Goal: Task Accomplishment & Management: Use online tool/utility

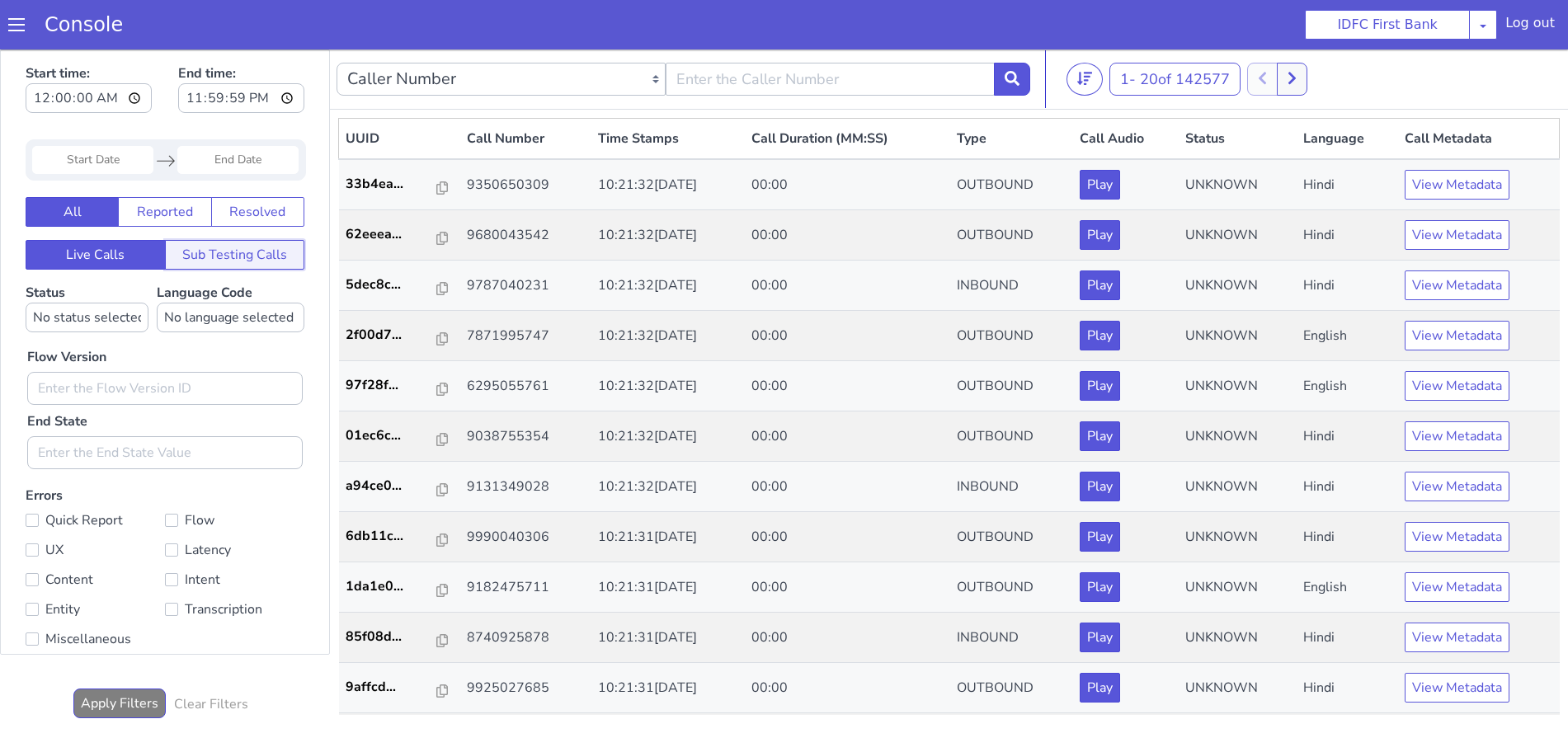
click at [236, 246] on button "Sub Testing Calls" at bounding box center [235, 254] width 140 height 29
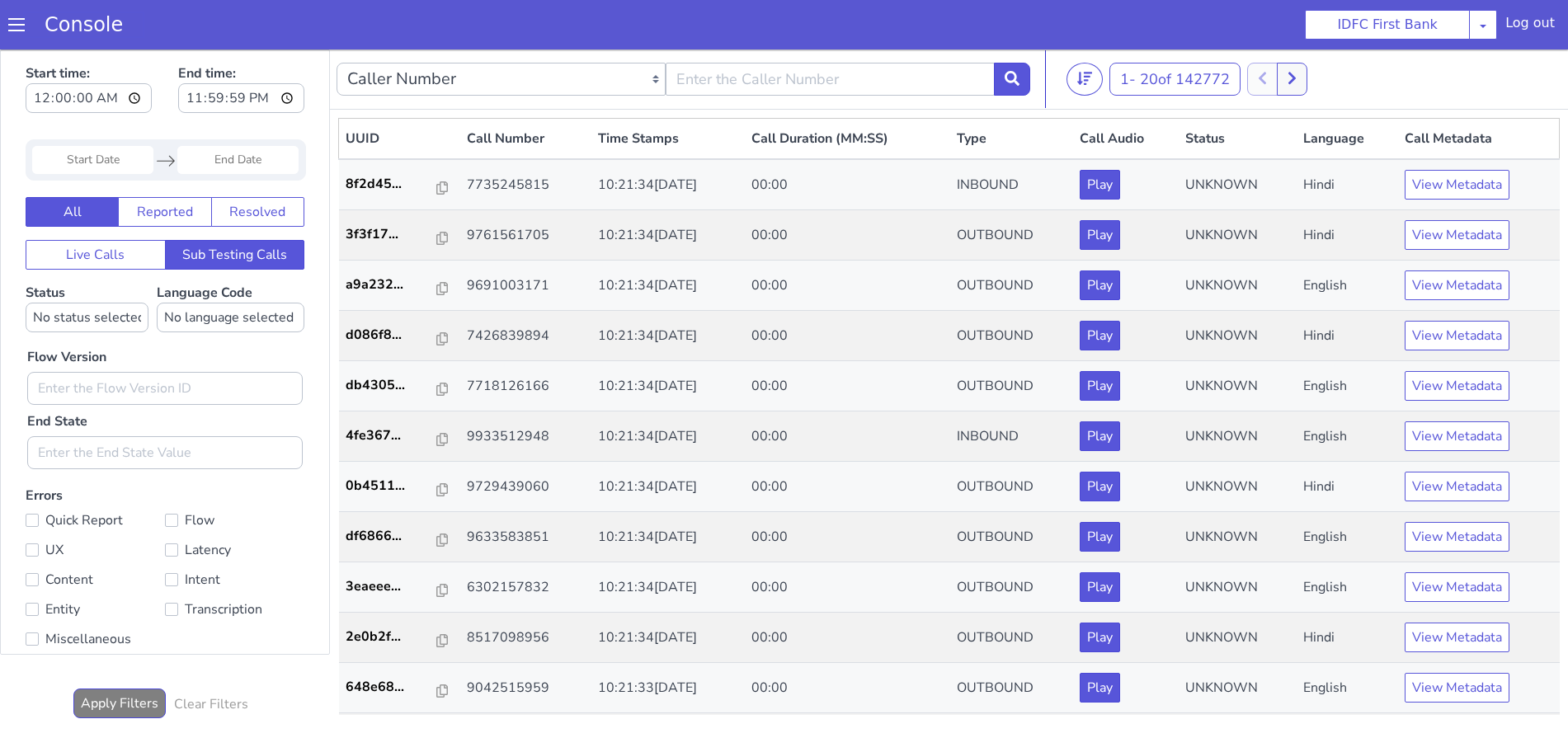
click at [25, 25] on link "Console" at bounding box center [84, 24] width 118 height 23
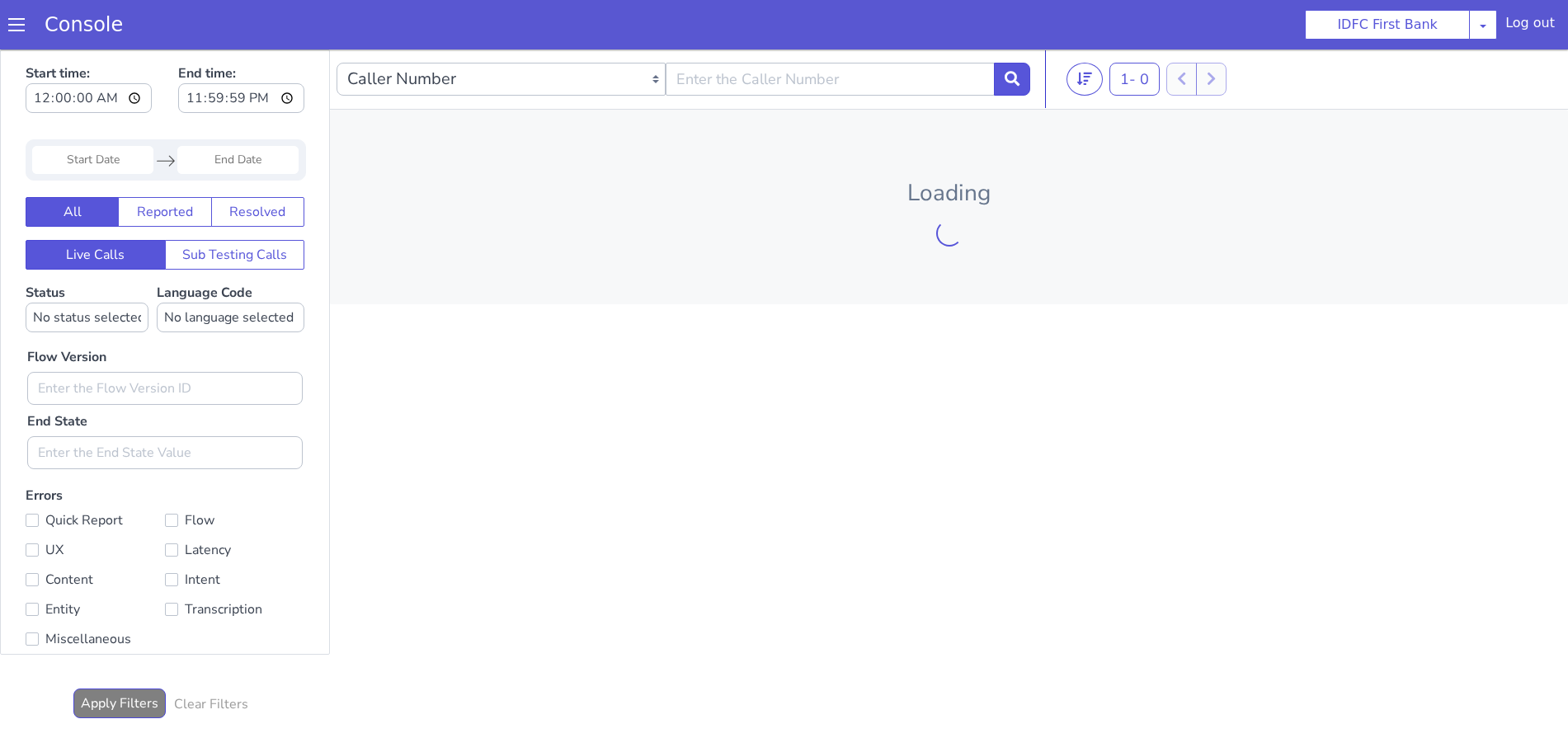
click at [16, 24] on span at bounding box center [17, 25] width 17 height 17
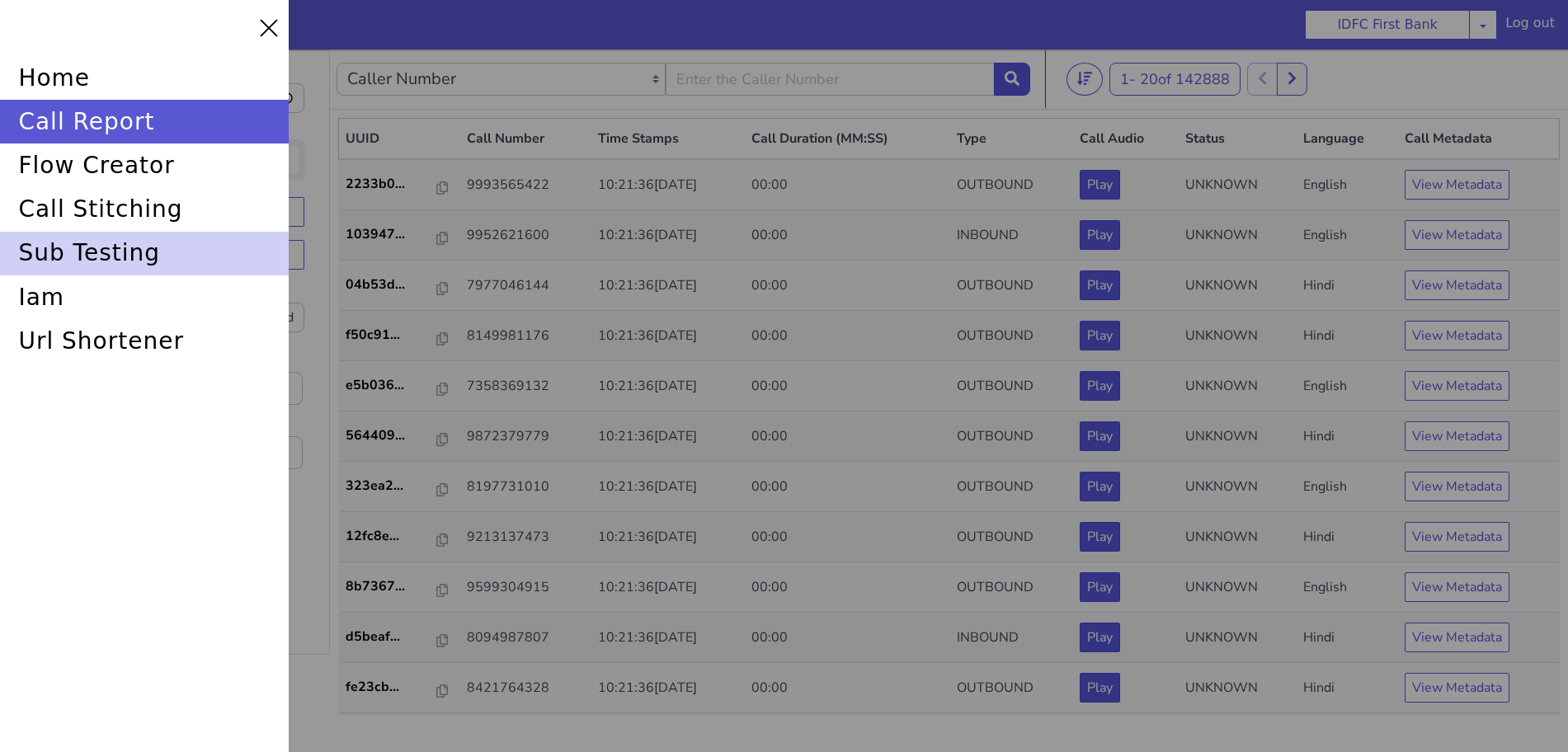
click at [90, 253] on div "sub testing" at bounding box center [144, 253] width 289 height 43
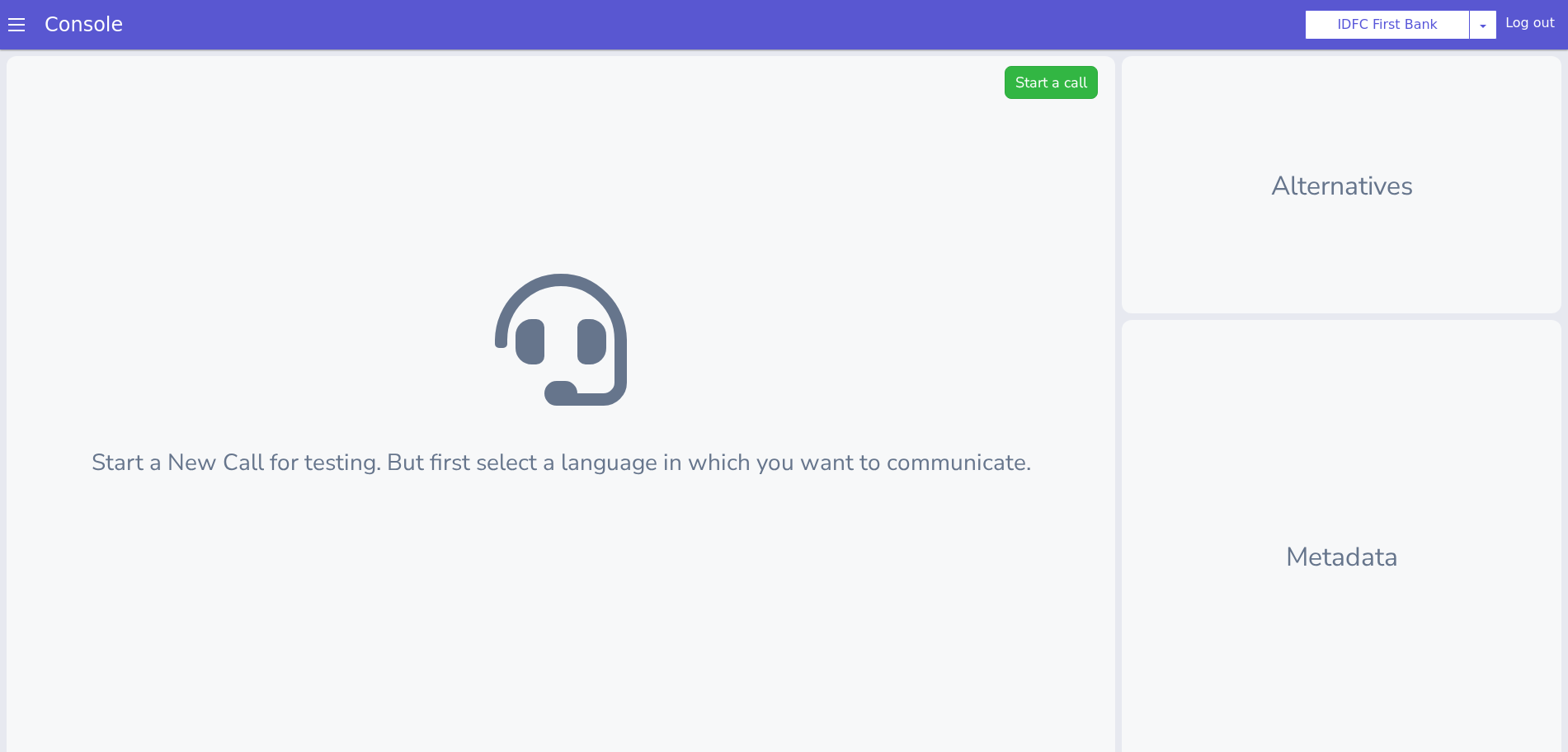
scroll to position [5, 0]
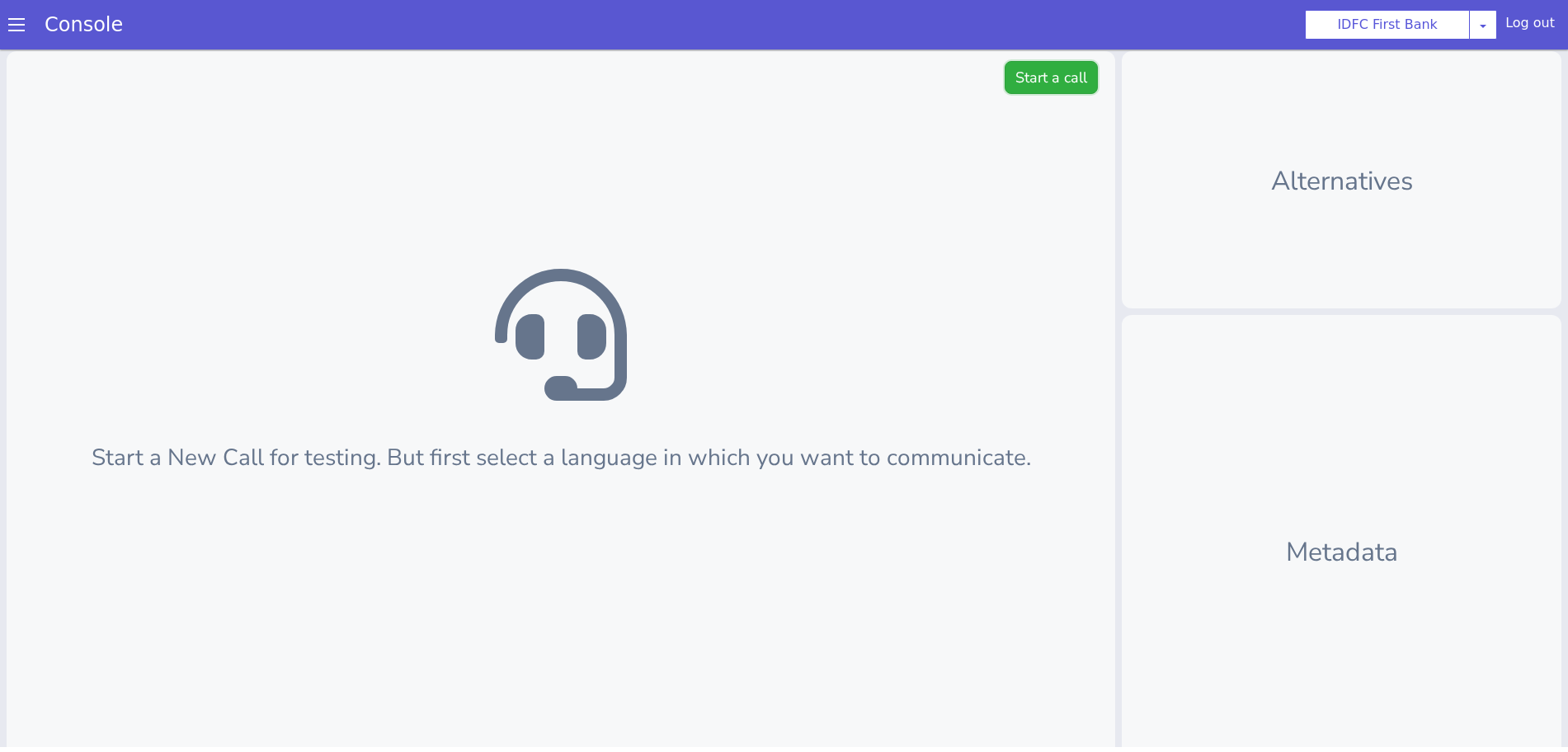
click at [1009, 75] on button "Start a call" at bounding box center [1051, 77] width 93 height 33
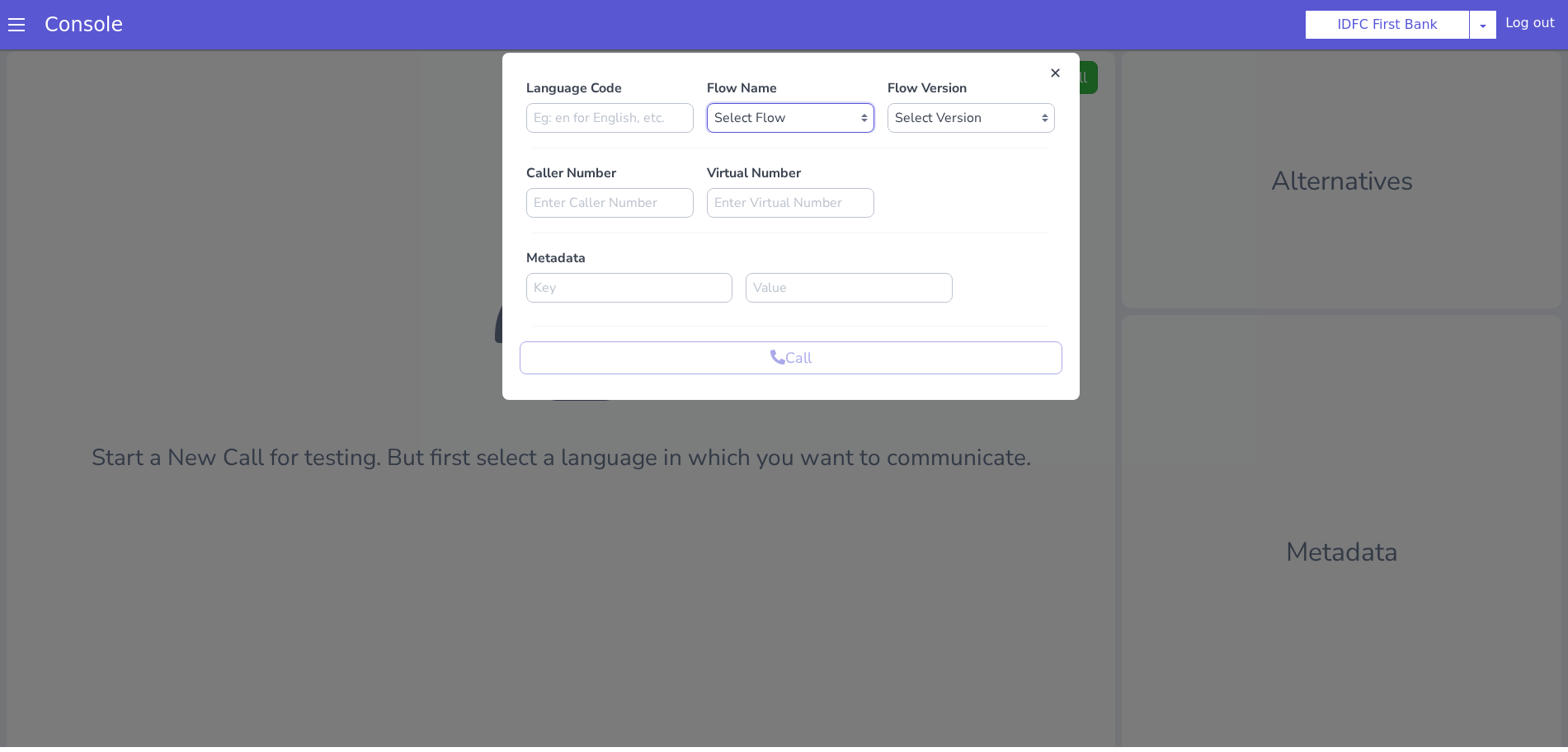
click at [810, 113] on select "Select Flow IDFC - [PERSON_NAME] Flexi Rough work IDFC Test - English SA Fundin…" at bounding box center [791, 118] width 168 height 29
select select "6fe87eb0-a586-4251-a688-f0468a7c2101"
click at [707, 103] on select "Select Flow IDFC - MEL Flexi Rough work IDFC Test - English SA Funding T+15 Rem…" at bounding box center [791, 118] width 168 height 29
click at [974, 109] on select "Select Version 0.0.35 0.0.34 0.0.33 0.0.32 0.0.31 0.0.30 0.0.29 0.0.28 0.0.27 0…" at bounding box center [972, 118] width 168 height 29
select select "0.0.35"
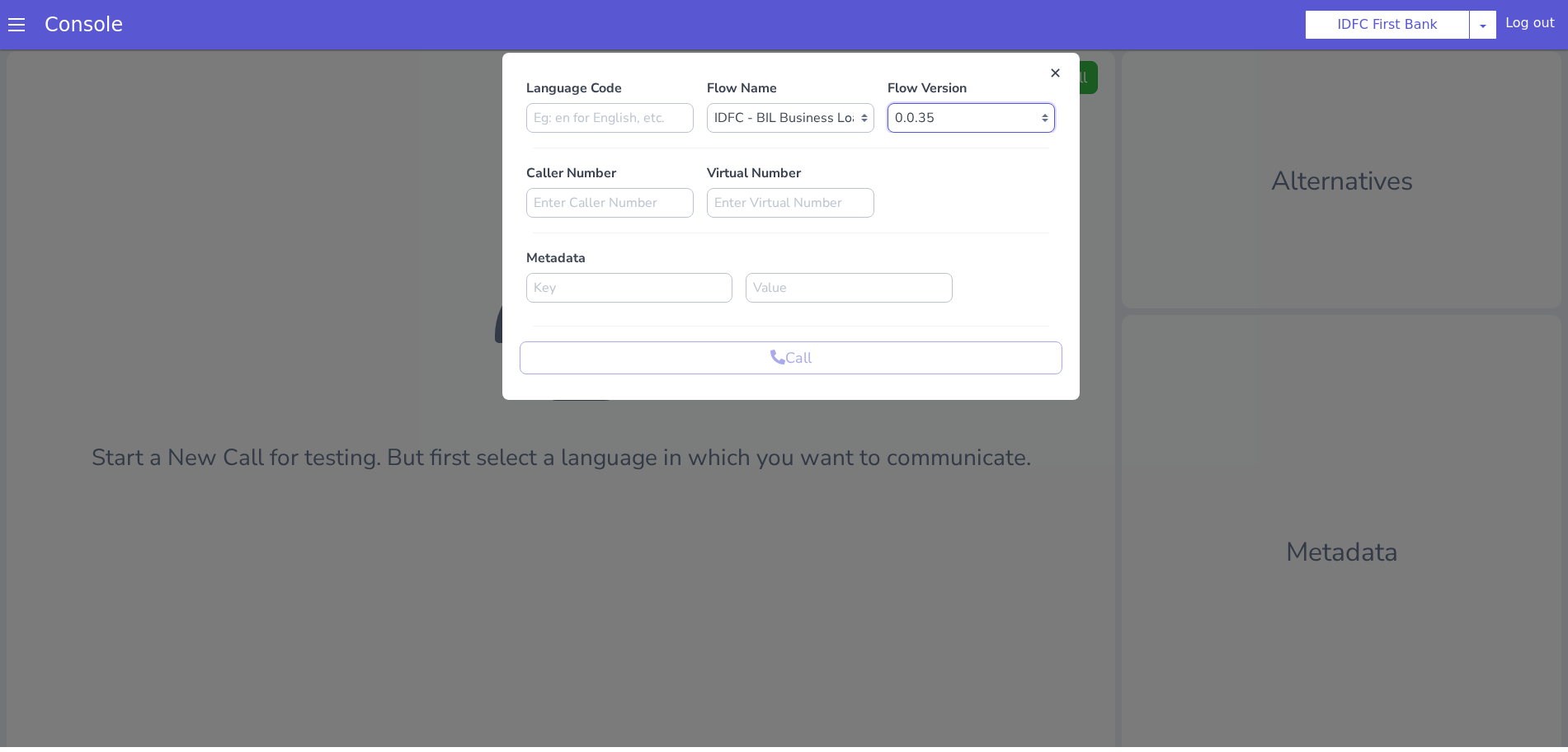
click at [888, 103] on select "Select Version 0.0.35 0.0.34 0.0.33 0.0.32 0.0.31 0.0.30 0.0.29 0.0.28 0.0.27 0…" at bounding box center [972, 118] width 168 height 29
click at [585, 123] on input at bounding box center [610, 118] width 168 height 29
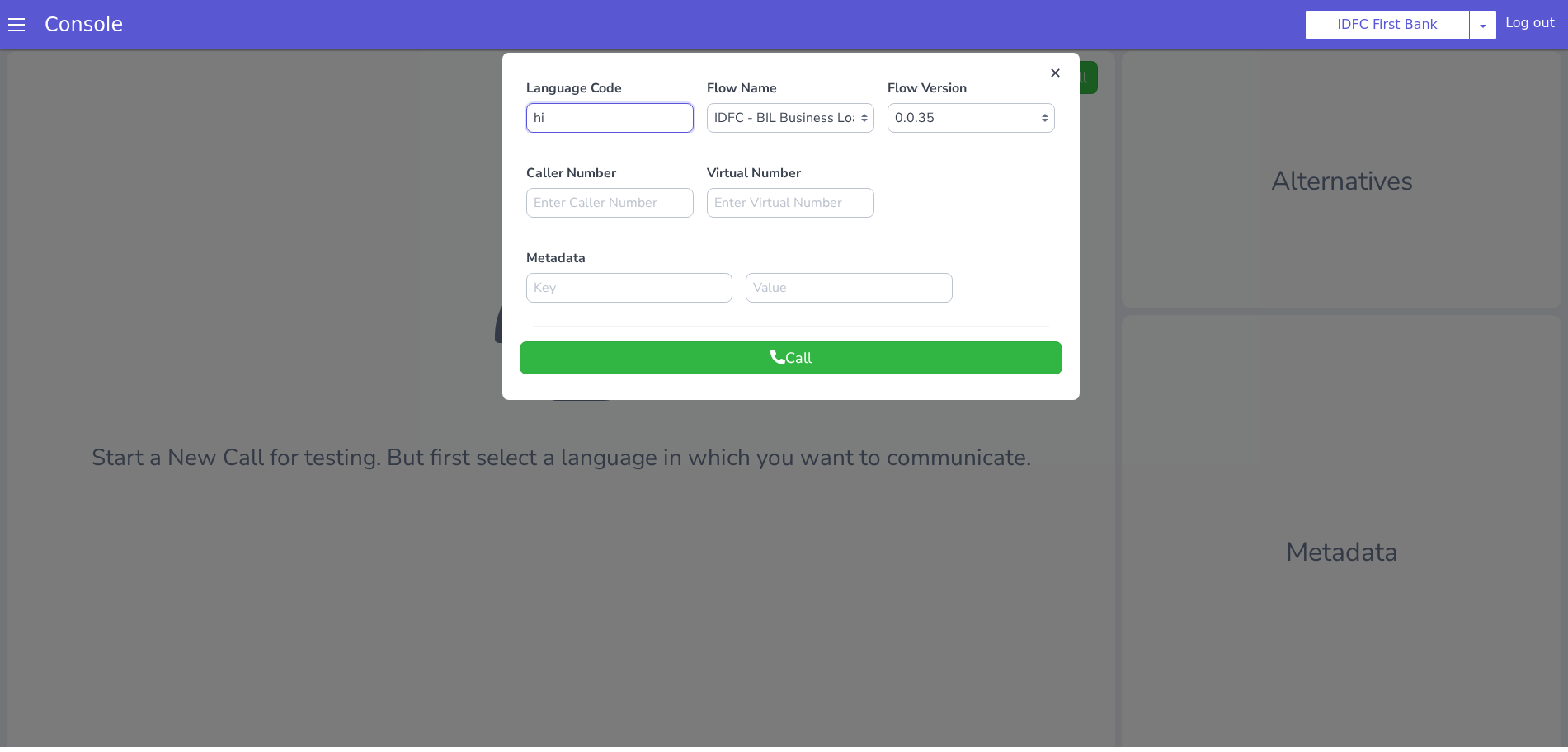
type input "hi"
click at [1035, 113] on select "Select Version 0.0.35 0.0.34 0.0.33 0.0.32 0.0.31 0.0.30 0.0.29 0.0.28 0.0.27 0…" at bounding box center [972, 118] width 168 height 29
select select "0.0.32"
click at [888, 103] on select "Select Version 0.0.35 0.0.34 0.0.33 0.0.32 0.0.31 0.0.30 0.0.29 0.0.28 0.0.27 0…" at bounding box center [972, 118] width 168 height 29
click at [852, 360] on button "Call" at bounding box center [791, 358] width 543 height 33
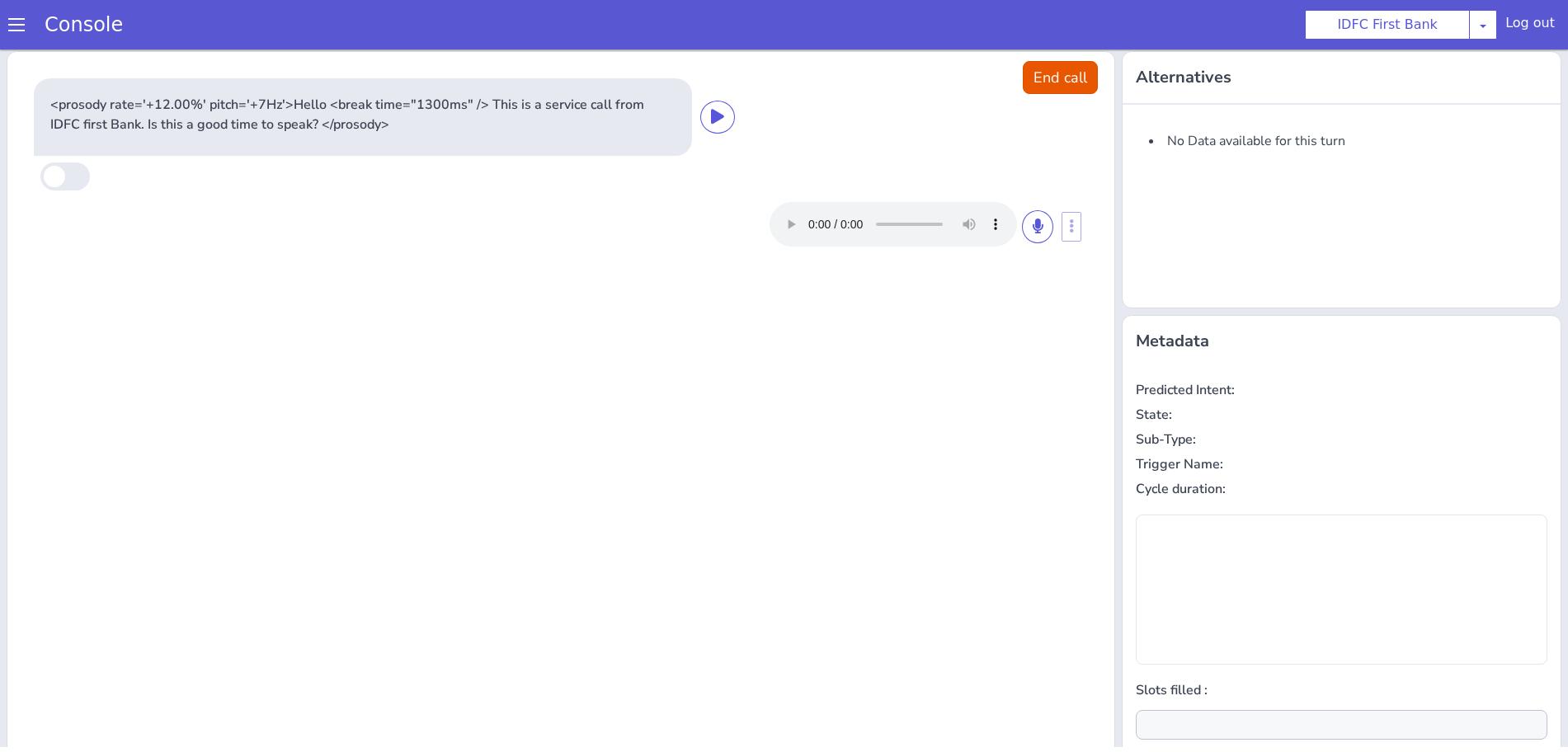
scroll to position [0, 0]
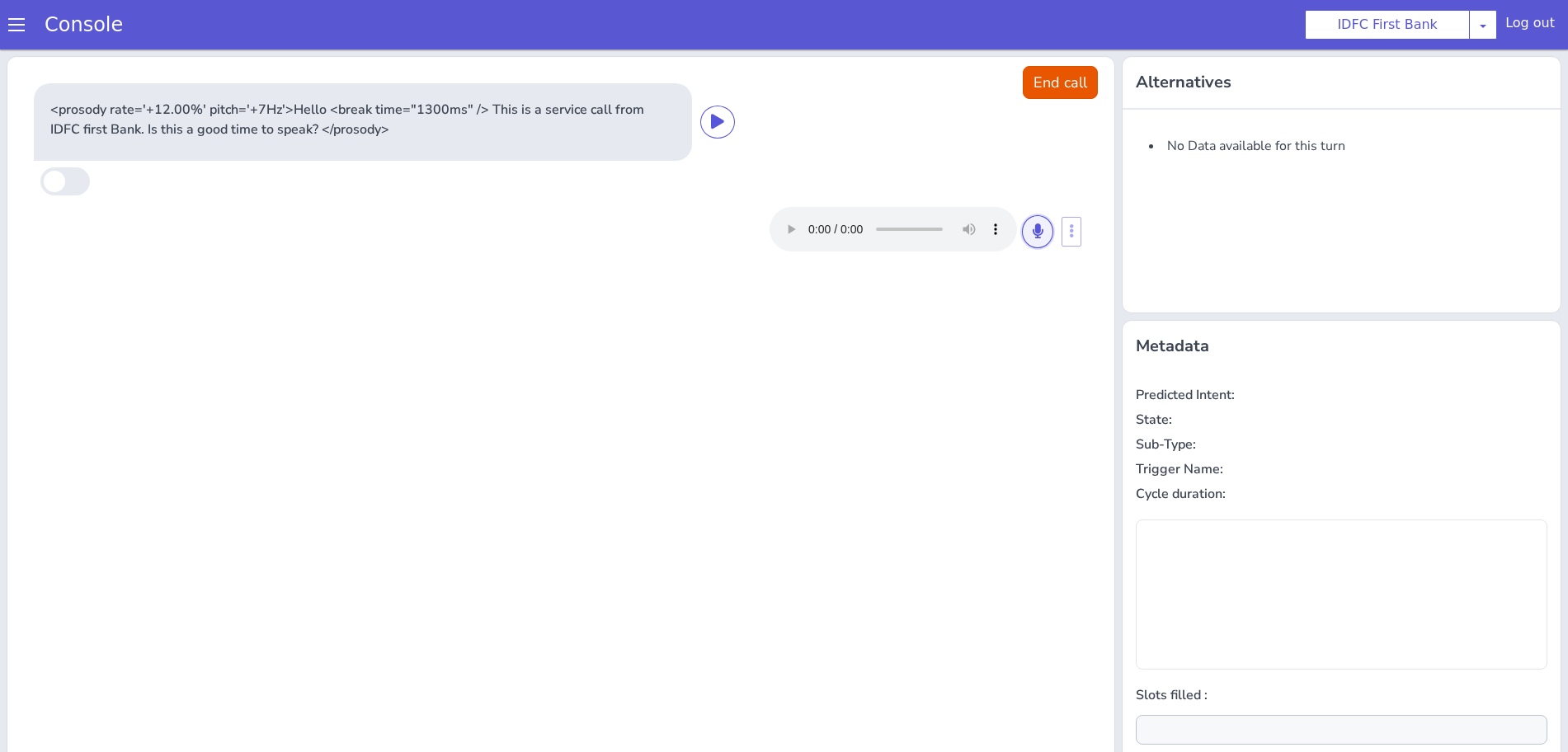
click at [1033, 242] on button at bounding box center [1038, 232] width 31 height 33
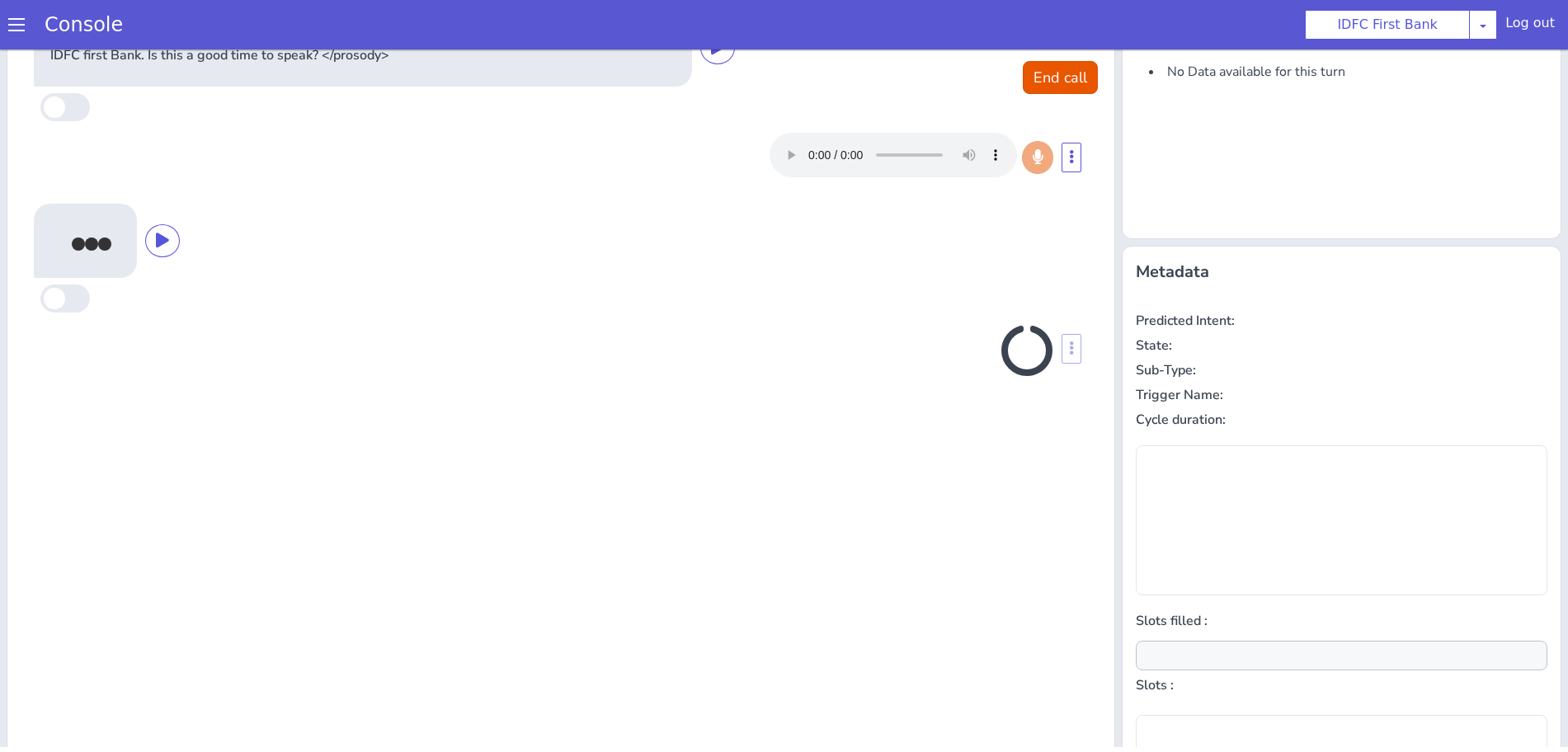
scroll to position [89, 0]
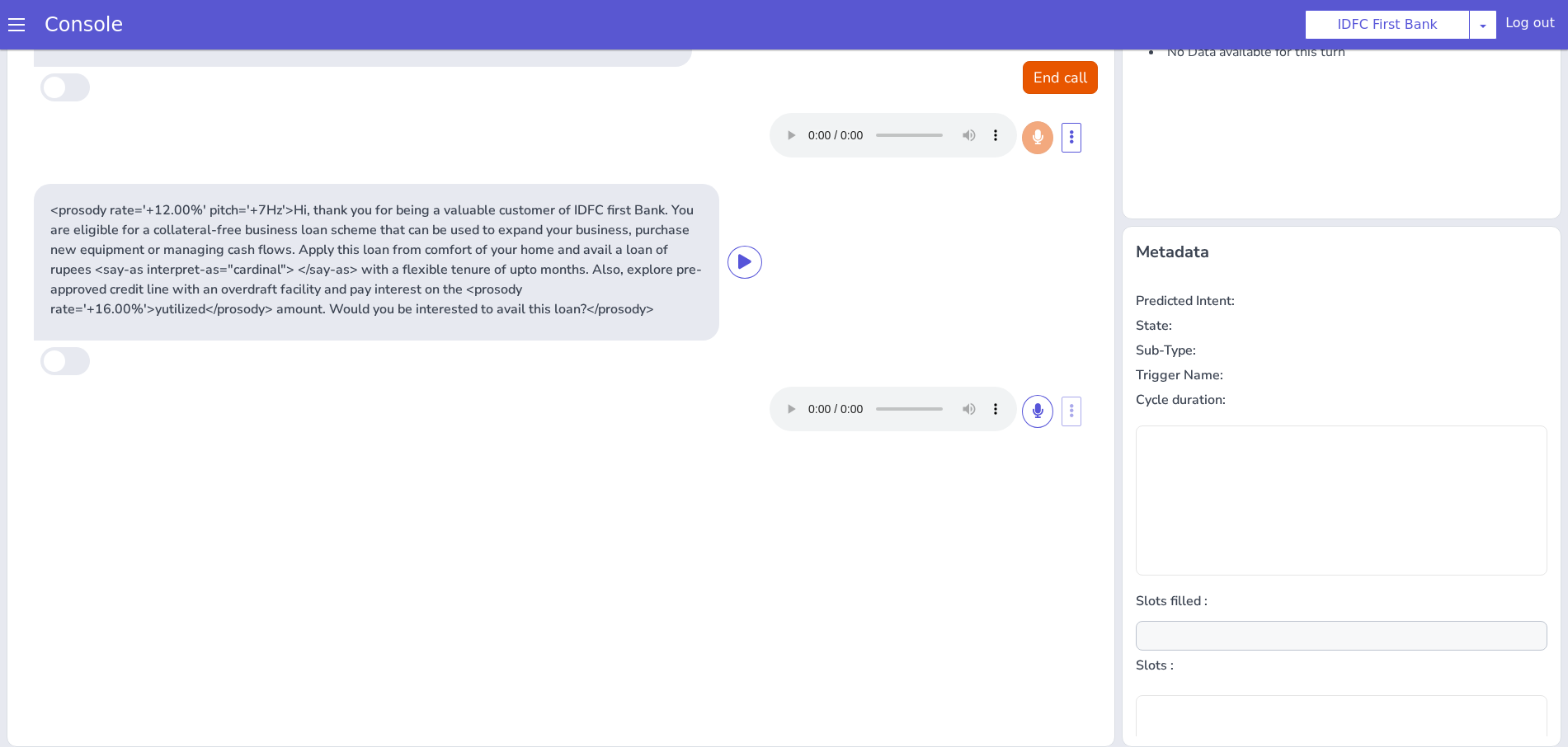
type input "null"
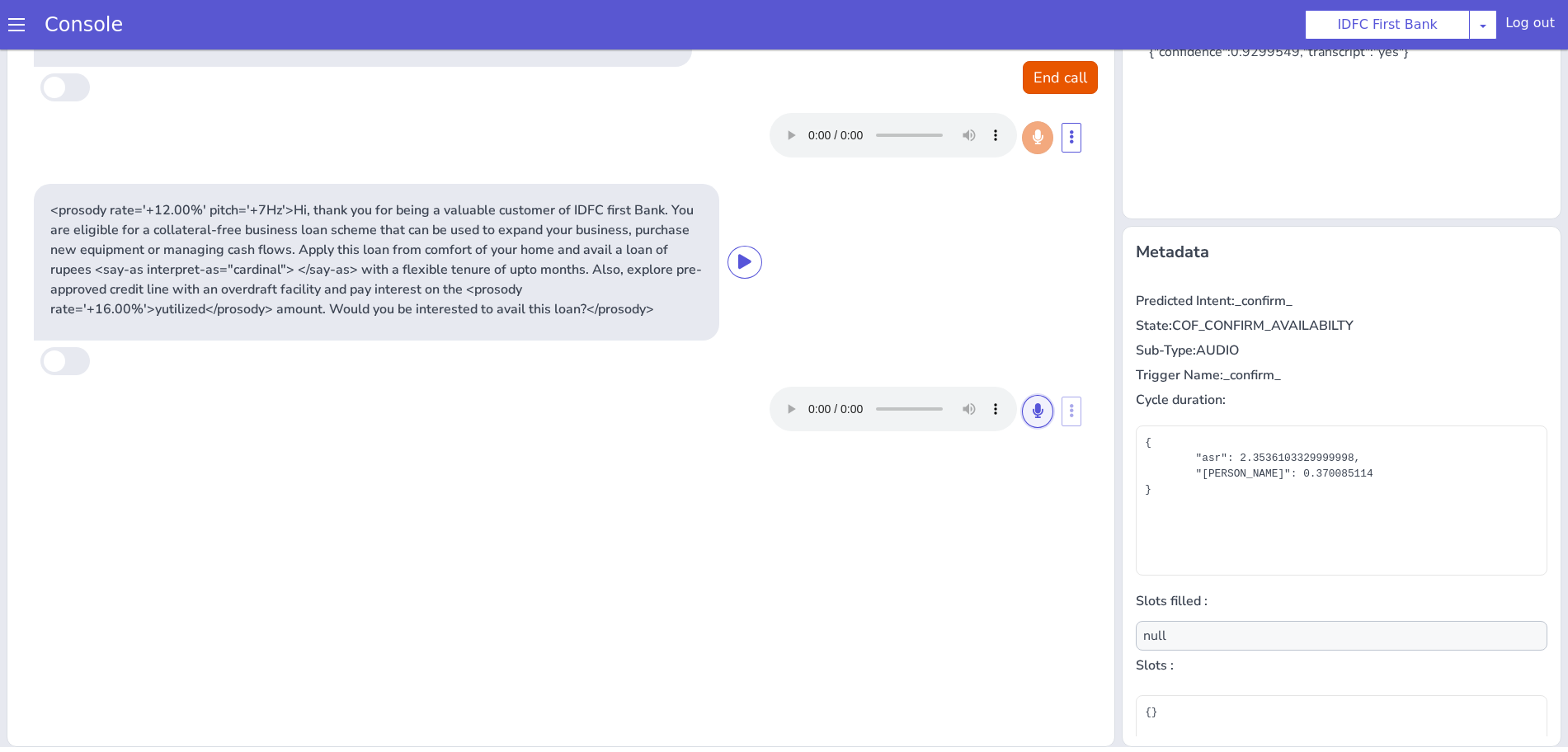
click at [1022, 399] on button at bounding box center [1038, 412] width 31 height 33
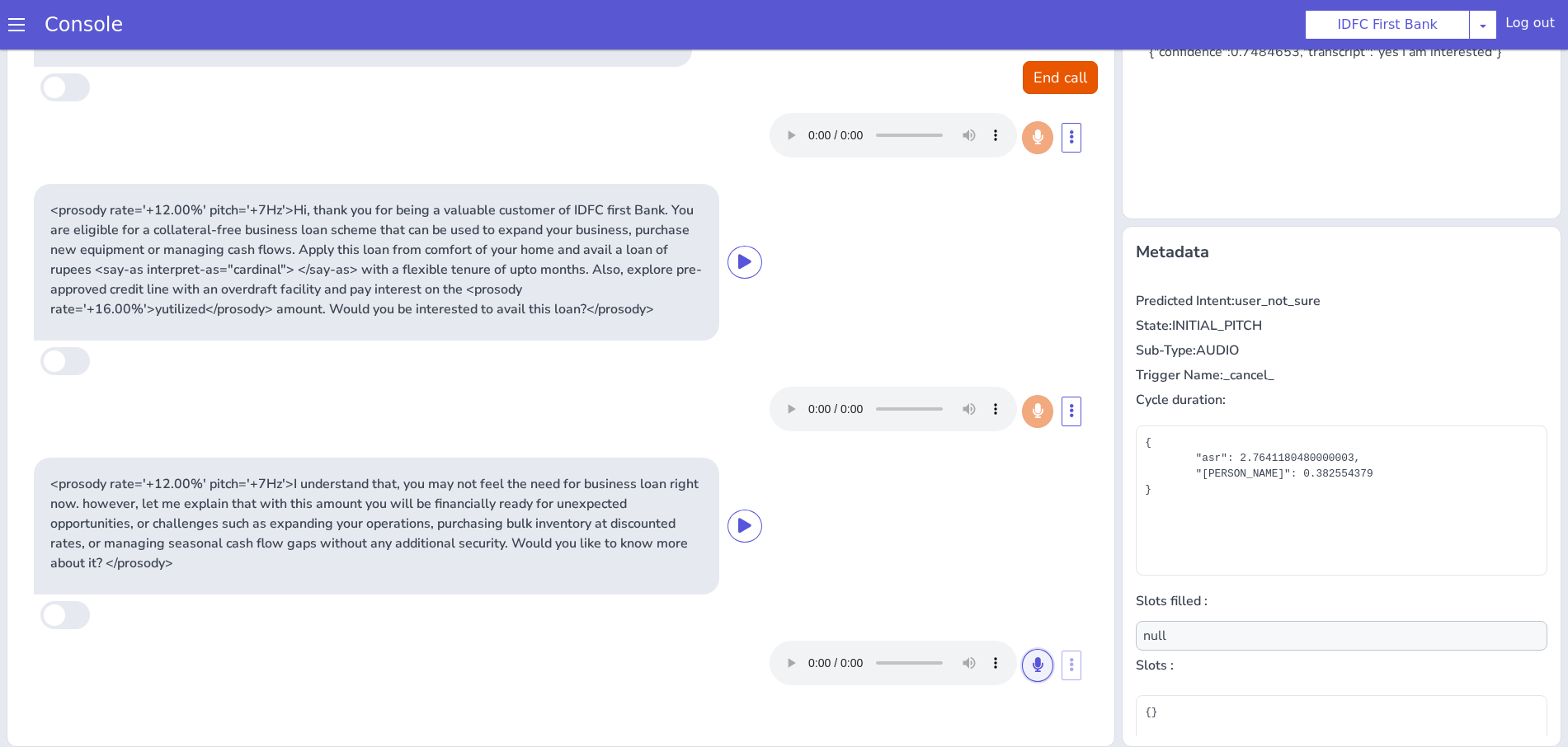
click at [1032, 664] on icon at bounding box center [1037, 664] width 10 height 15
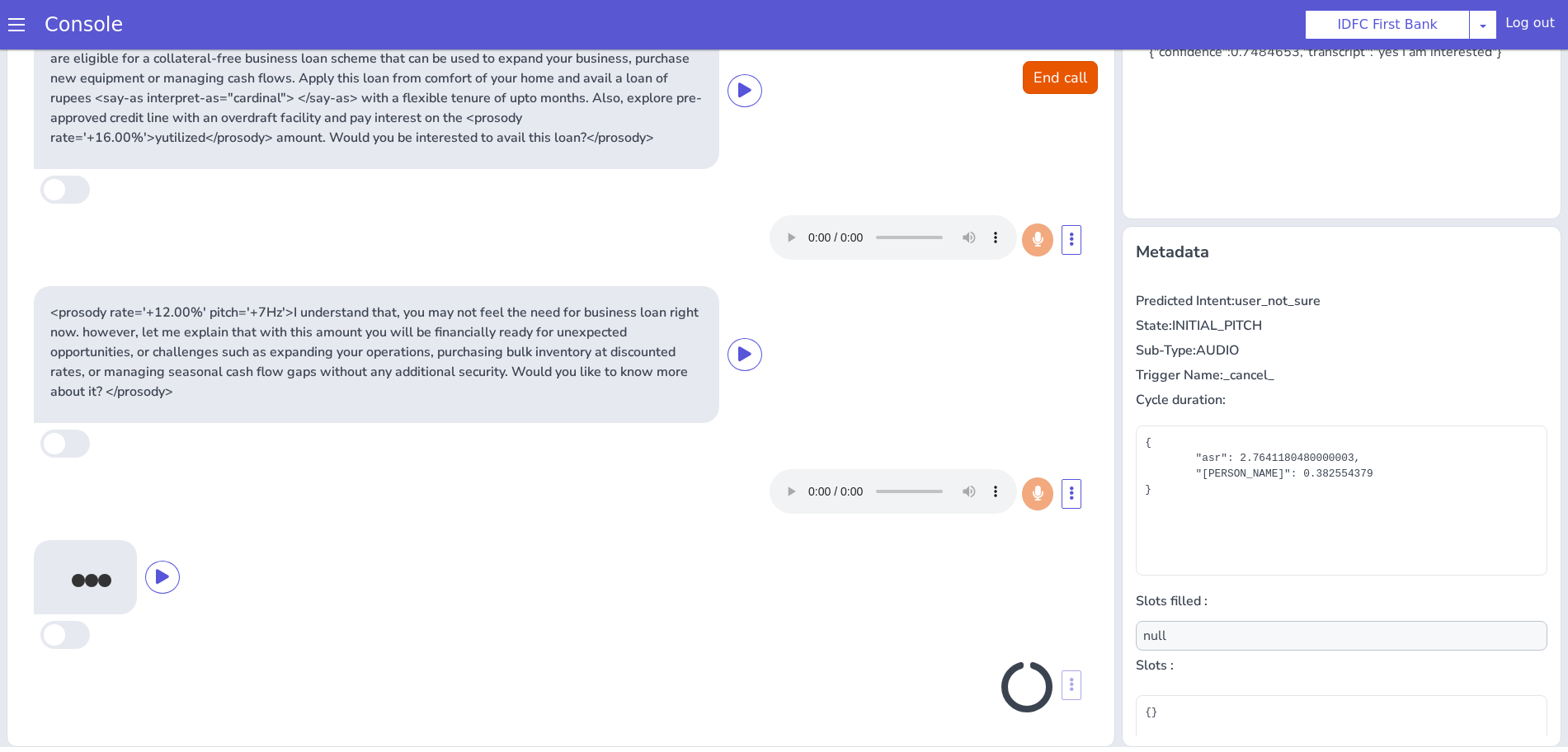
scroll to position [167, 0]
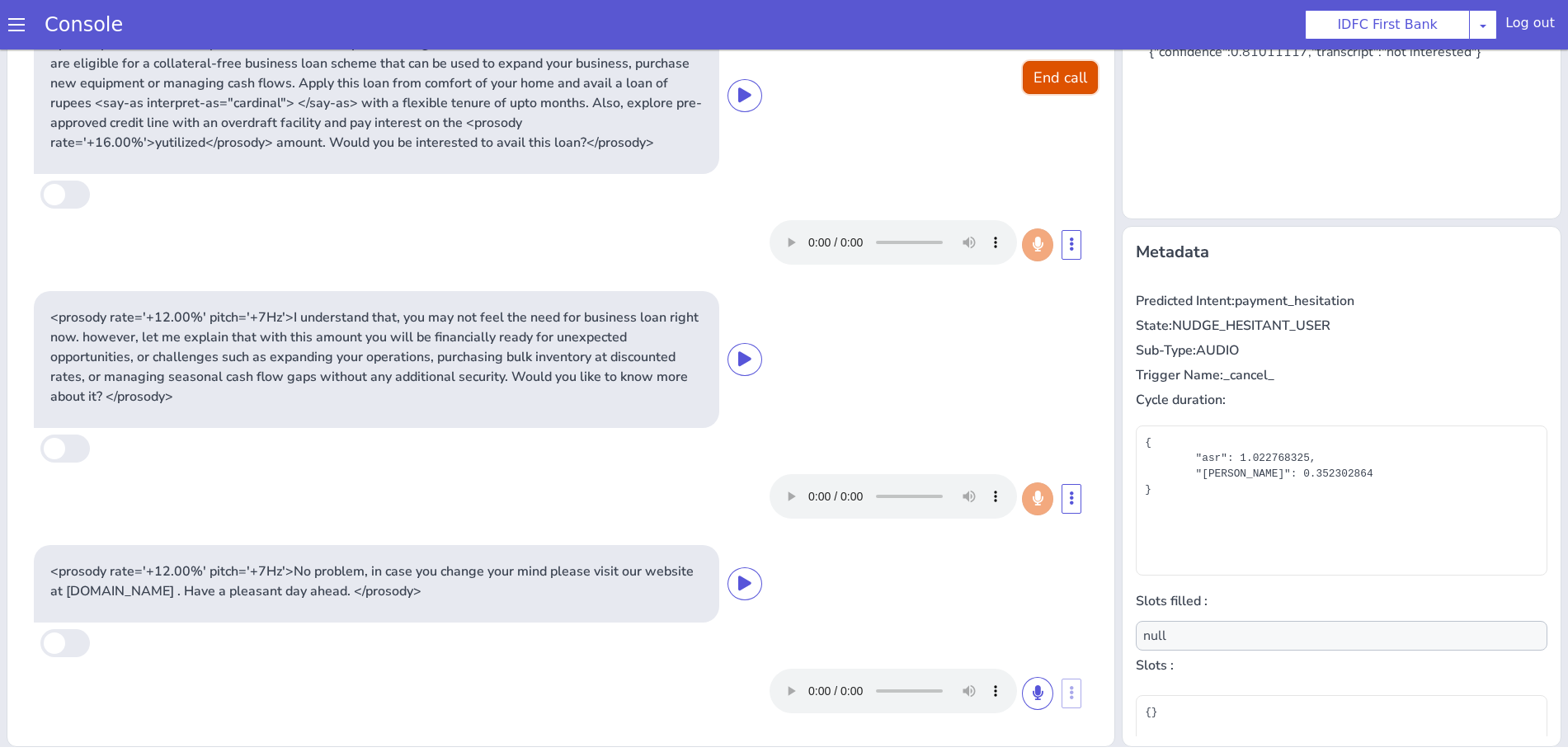
click at [1055, 76] on button "End call" at bounding box center [1060, 77] width 75 height 33
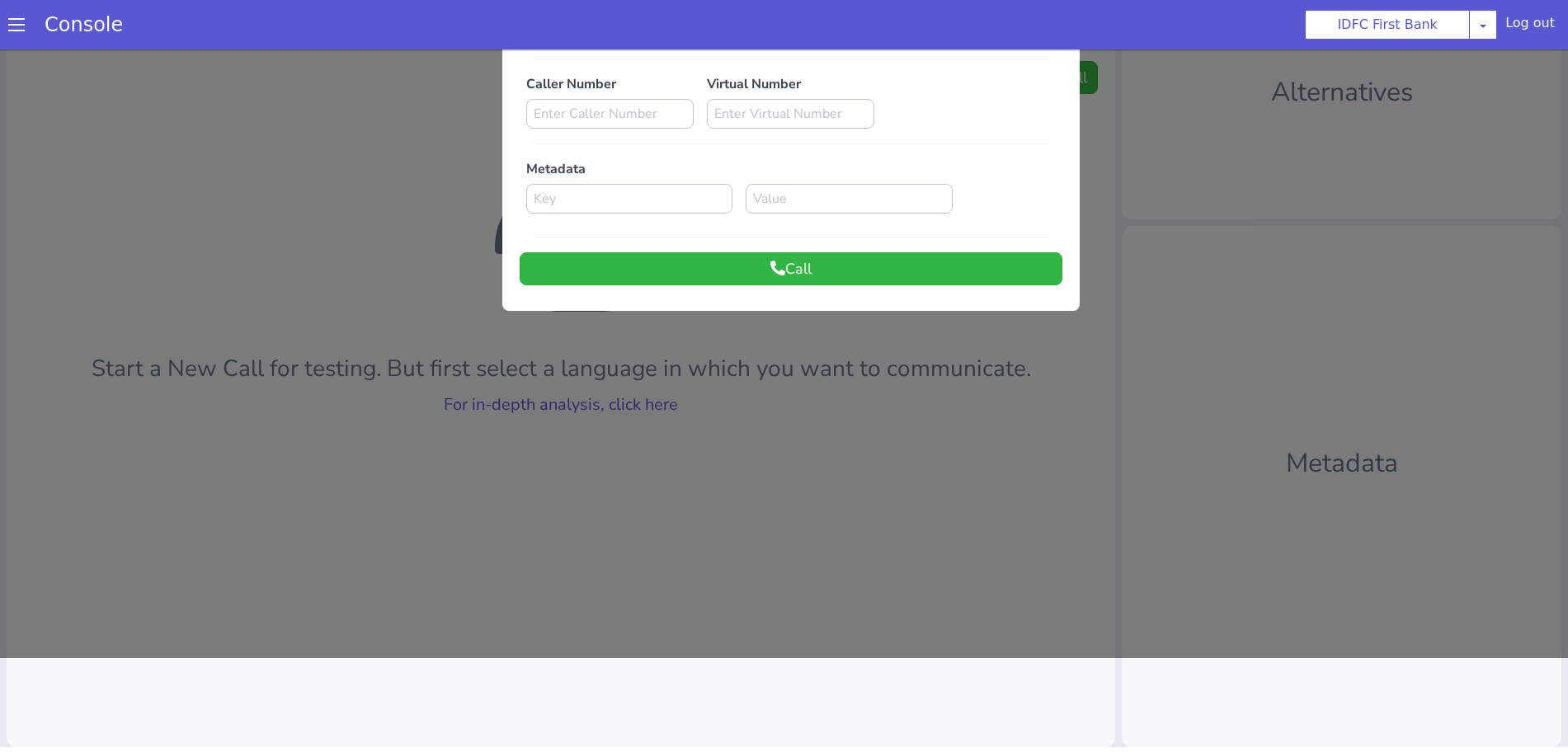
click at [631, 396] on div at bounding box center [784, 307] width 1568 height 702
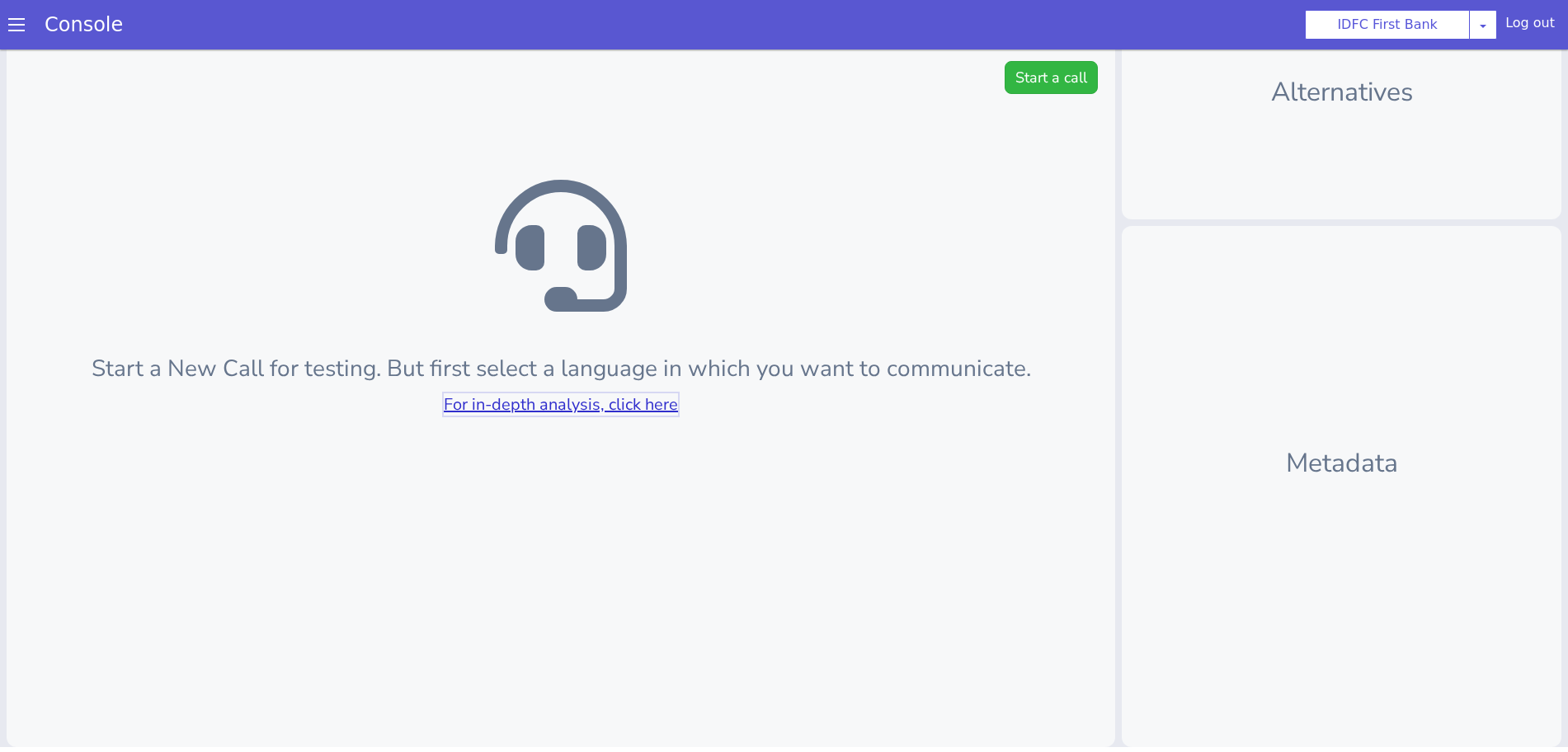
click at [631, 396] on link "For in-depth analysis, click here" at bounding box center [560, 405] width 234 height 22
